Goal: Information Seeking & Learning: Check status

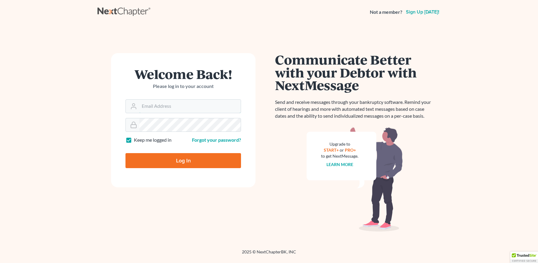
type input "[PERSON_NAME][EMAIL_ADDRESS][DOMAIN_NAME]"
click at [181, 166] on input "Log In" at bounding box center [182, 160] width 115 height 15
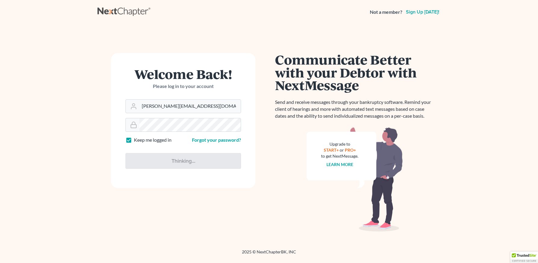
type input "Thinking..."
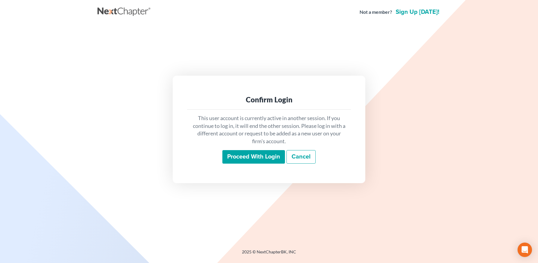
drag, startPoint x: 252, startPoint y: 162, endPoint x: 244, endPoint y: 149, distance: 15.3
click at [252, 162] on input "Proceed with login" at bounding box center [253, 157] width 63 height 14
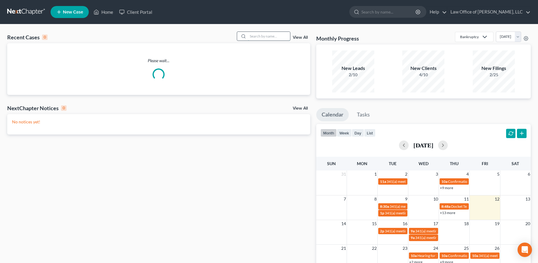
click at [260, 38] on input "search" at bounding box center [269, 36] width 42 height 9
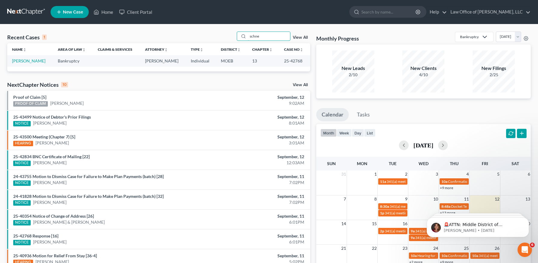
type input "schne"
drag, startPoint x: 32, startPoint y: 59, endPoint x: 35, endPoint y: 65, distance: 6.7
click at [31, 59] on link "[PERSON_NAME]" at bounding box center [28, 60] width 33 height 5
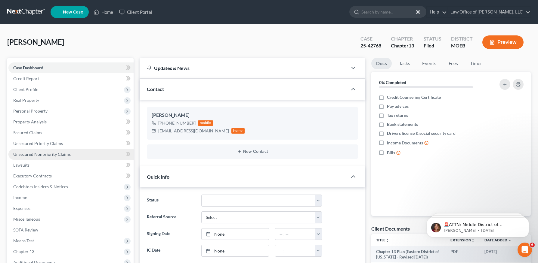
scroll to position [114, 0]
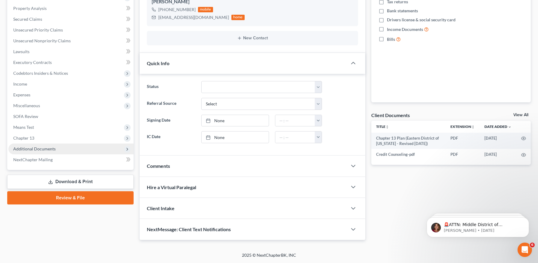
click at [39, 147] on span "Additional Documents" at bounding box center [34, 148] width 42 height 5
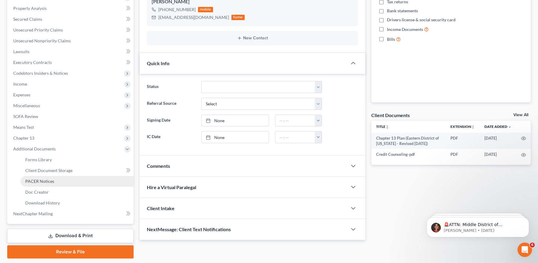
click at [50, 181] on span "PACER Notices" at bounding box center [39, 181] width 29 height 5
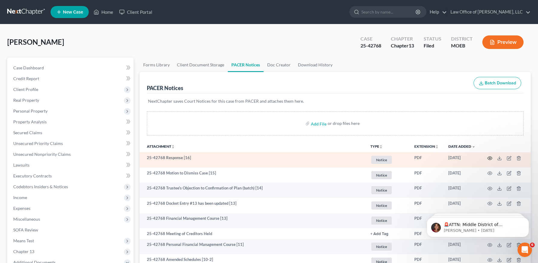
click at [490, 158] on icon "button" at bounding box center [489, 158] width 5 height 5
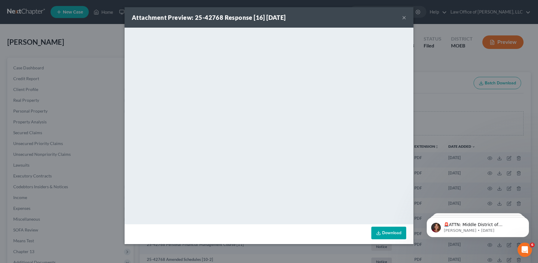
click at [404, 15] on button "×" at bounding box center [404, 17] width 4 height 7
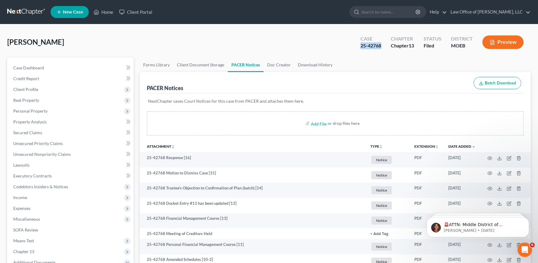
drag, startPoint x: 359, startPoint y: 46, endPoint x: 377, endPoint y: 48, distance: 18.1
click at [381, 47] on div "Case 25-42768" at bounding box center [370, 43] width 30 height 18
copy div "25-42768"
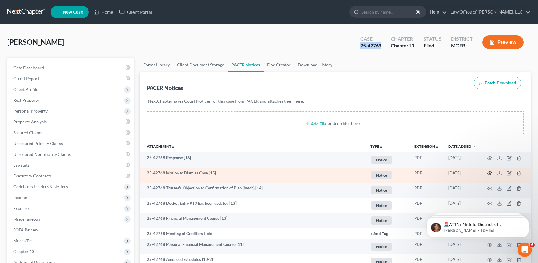
click at [490, 173] on icon "button" at bounding box center [489, 173] width 5 height 5
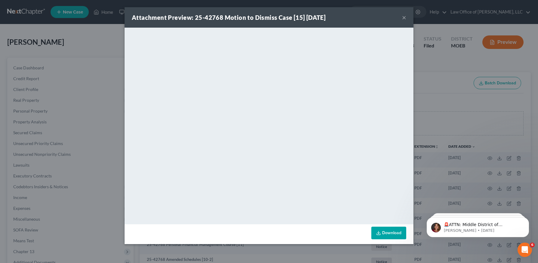
click at [406, 16] on div "Attachment Preview: 25-42768 Motion to Dismiss Case [15] [DATE] ×" at bounding box center [268, 17] width 289 height 20
click at [405, 17] on button "×" at bounding box center [404, 17] width 4 height 7
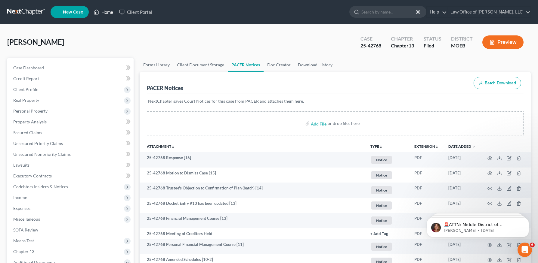
click at [110, 16] on link "Home" at bounding box center [103, 12] width 26 height 11
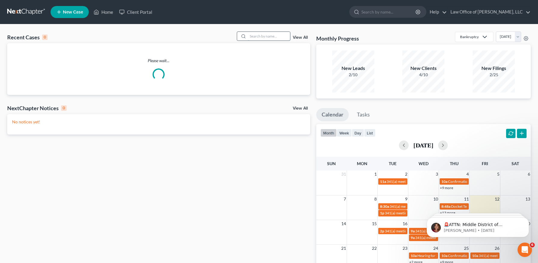
click at [274, 40] on input "search" at bounding box center [269, 36] width 42 height 9
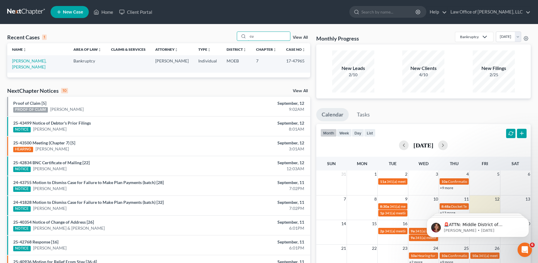
type input "c"
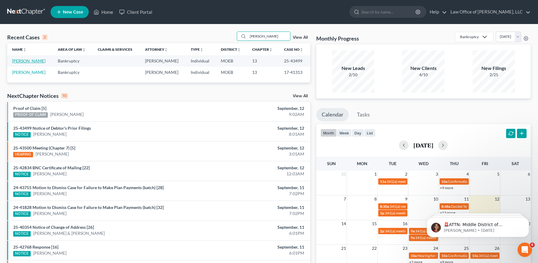
type input "[PERSON_NAME]"
click at [34, 63] on link "[PERSON_NAME]" at bounding box center [28, 60] width 33 height 5
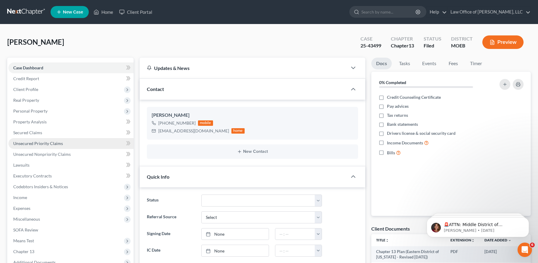
scroll to position [114, 0]
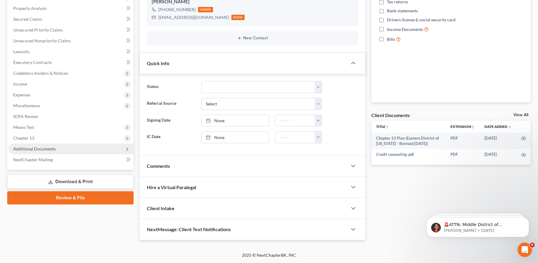
click at [34, 147] on span "Additional Documents" at bounding box center [34, 148] width 42 height 5
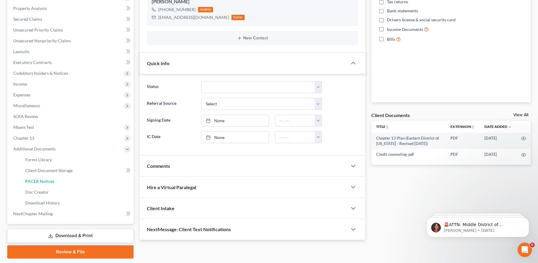
drag, startPoint x: 54, startPoint y: 186, endPoint x: 134, endPoint y: 199, distance: 81.9
click at [54, 186] on link "PACER Notices" at bounding box center [76, 181] width 113 height 11
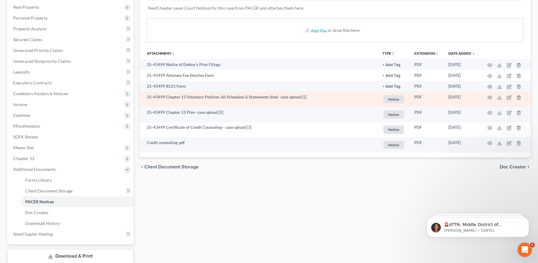
scroll to position [93, 0]
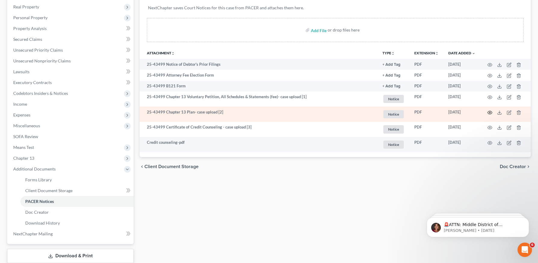
click at [488, 113] on icon "button" at bounding box center [489, 112] width 5 height 5
